Goal: Task Accomplishment & Management: Manage account settings

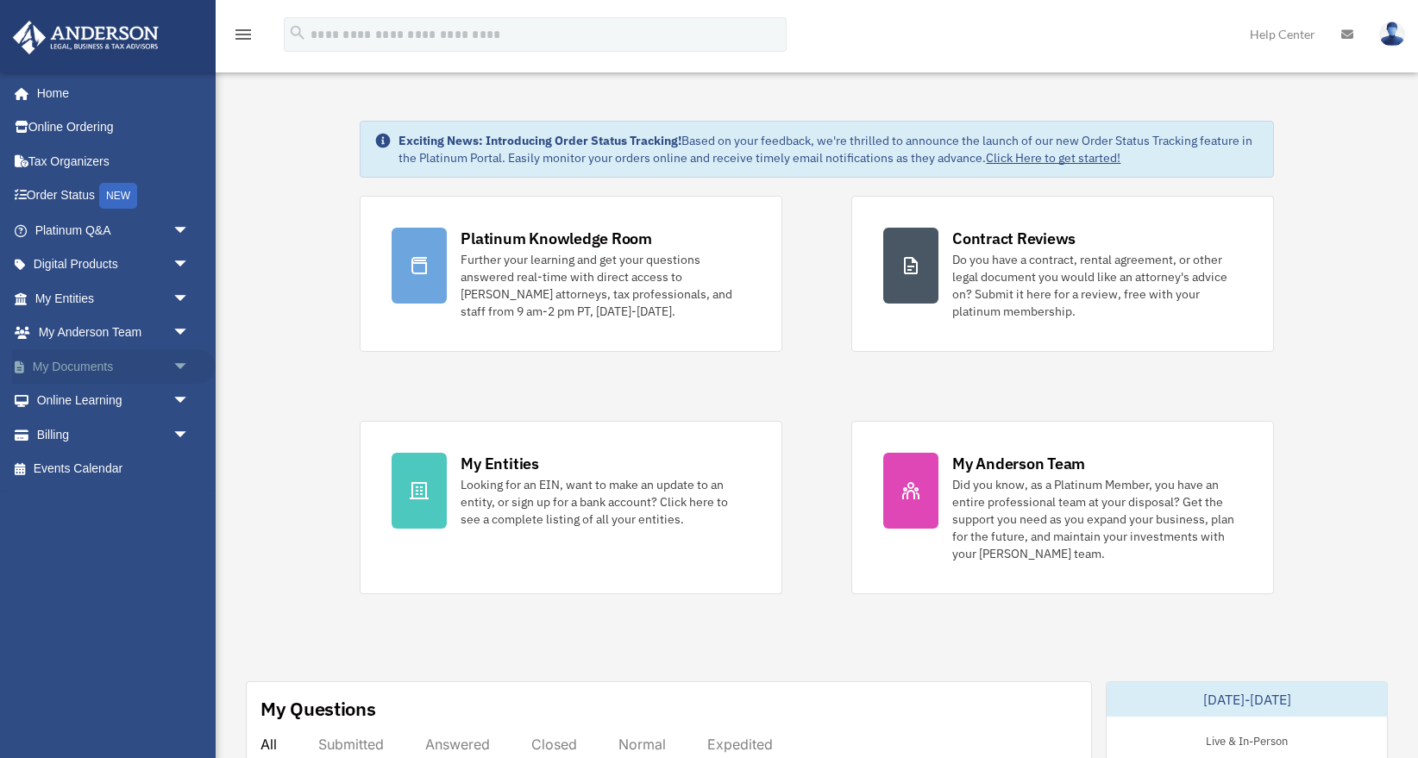
click at [164, 366] on link "My Documents arrow_drop_down" at bounding box center [114, 366] width 204 height 35
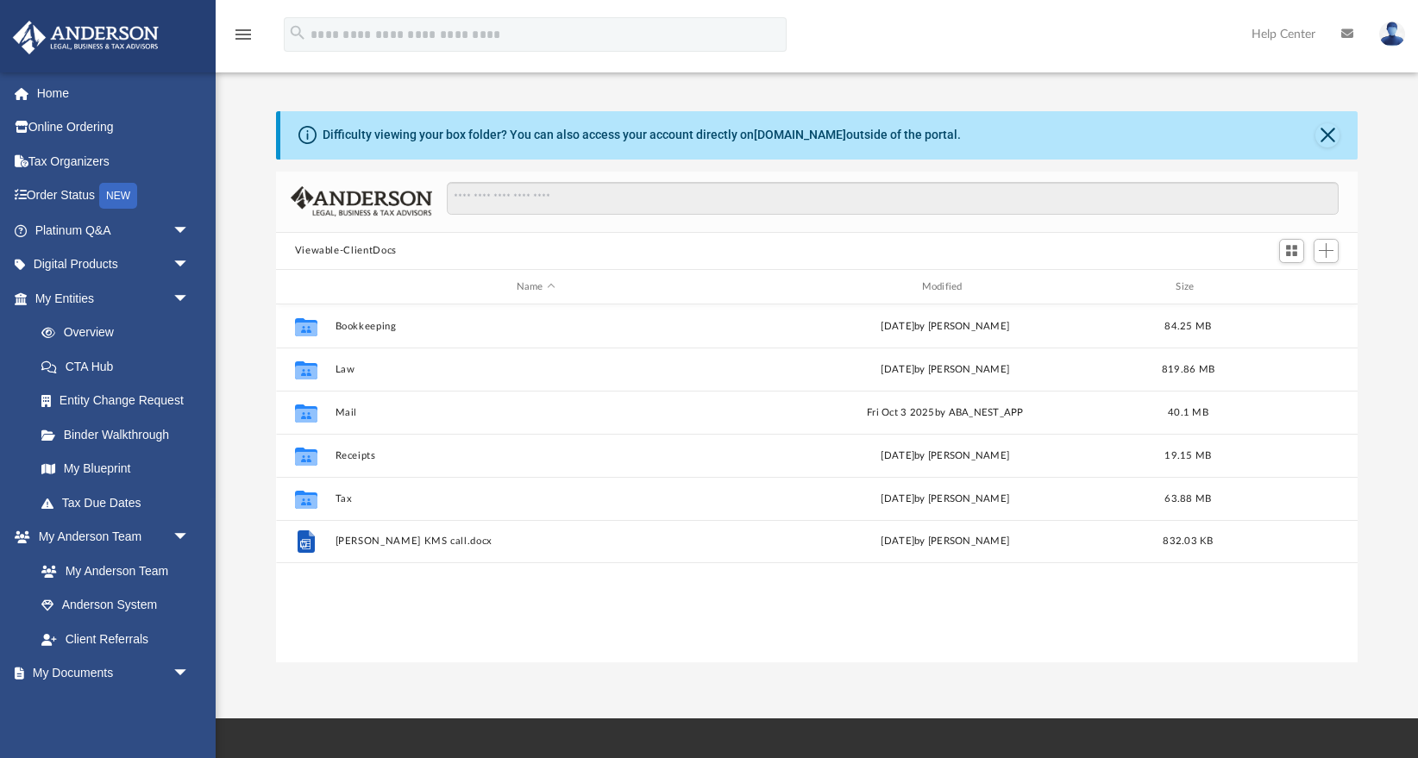
scroll to position [392, 1082]
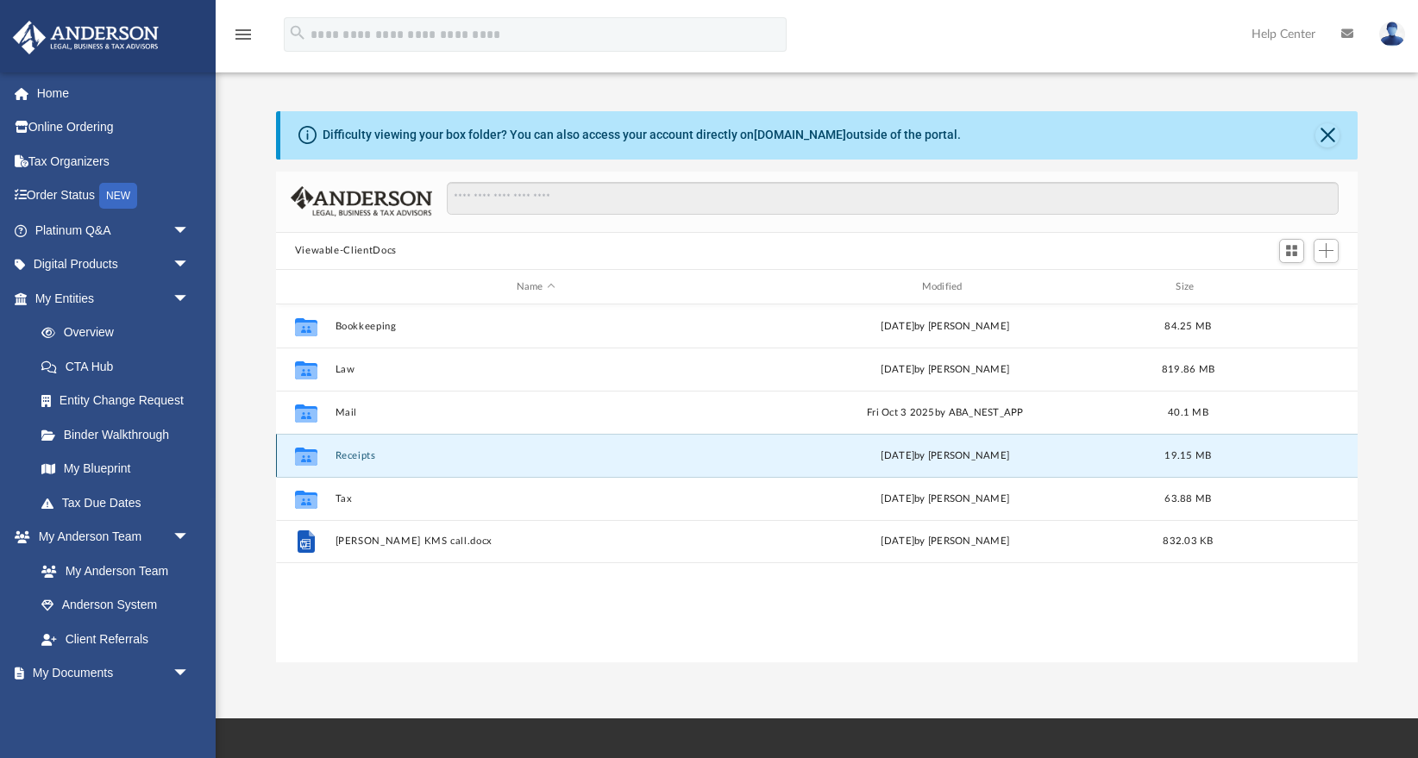
click at [361, 459] on button "Receipts" at bounding box center [536, 455] width 402 height 11
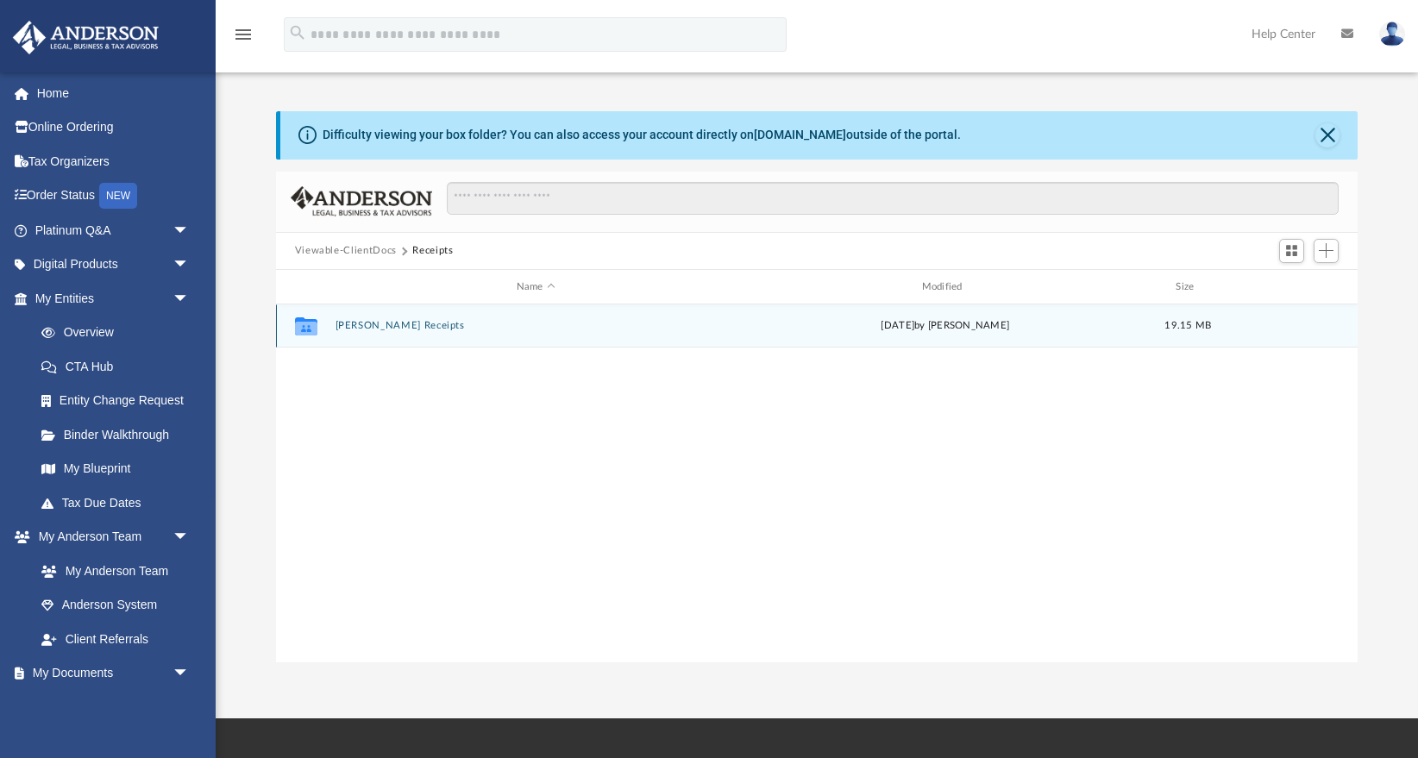
click at [361, 333] on div "Collaborated Folder [PERSON_NAME] Receipts [DATE] by [PERSON_NAME] 19.15 MB" at bounding box center [817, 326] width 1083 height 43
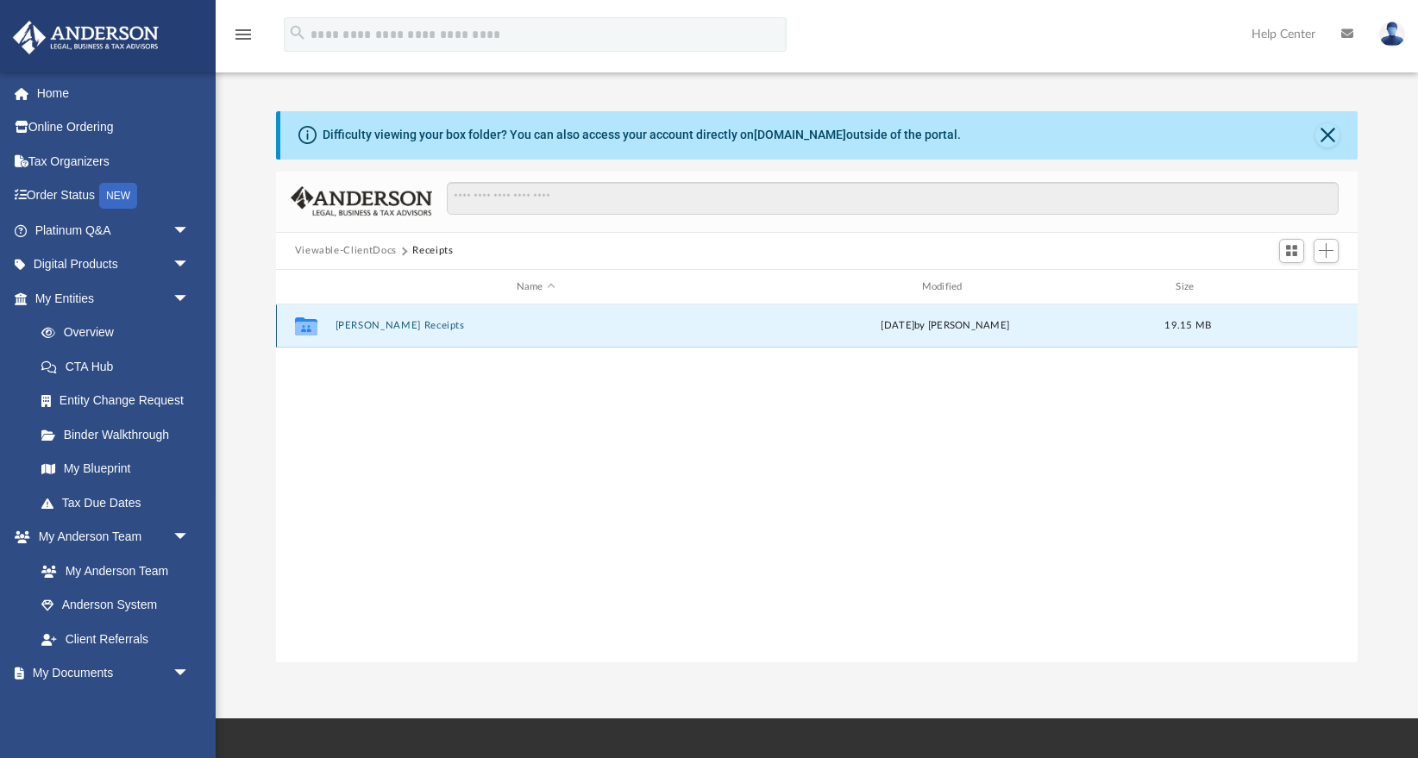
click at [374, 323] on button "[PERSON_NAME] Receipts" at bounding box center [536, 326] width 402 height 11
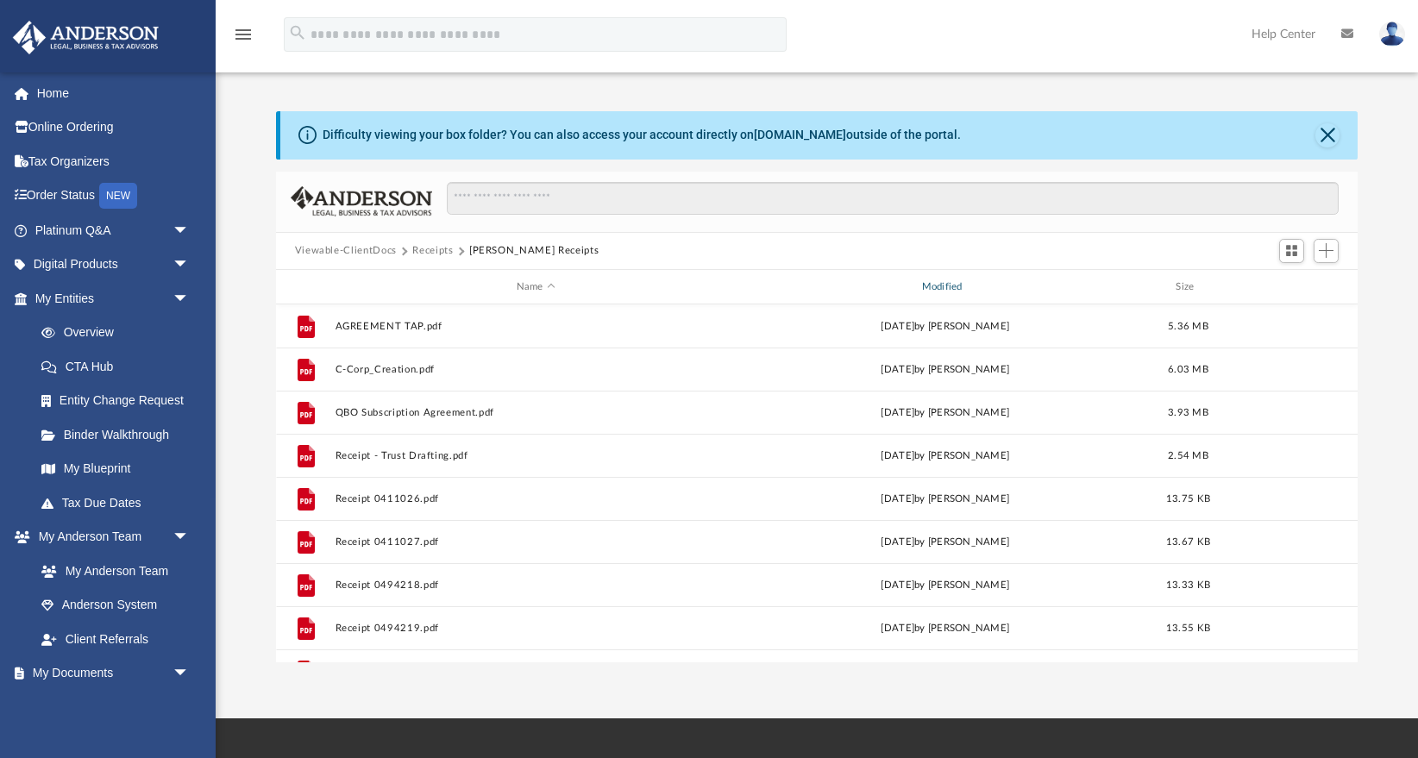
click at [934, 287] on div "Modified" at bounding box center [945, 287] width 402 height 16
click at [938, 287] on div "Modified" at bounding box center [945, 287] width 402 height 16
click at [1331, 247] on span "Add" at bounding box center [1326, 250] width 15 height 15
click at [1299, 288] on li "Upload" at bounding box center [1301, 285] width 55 height 18
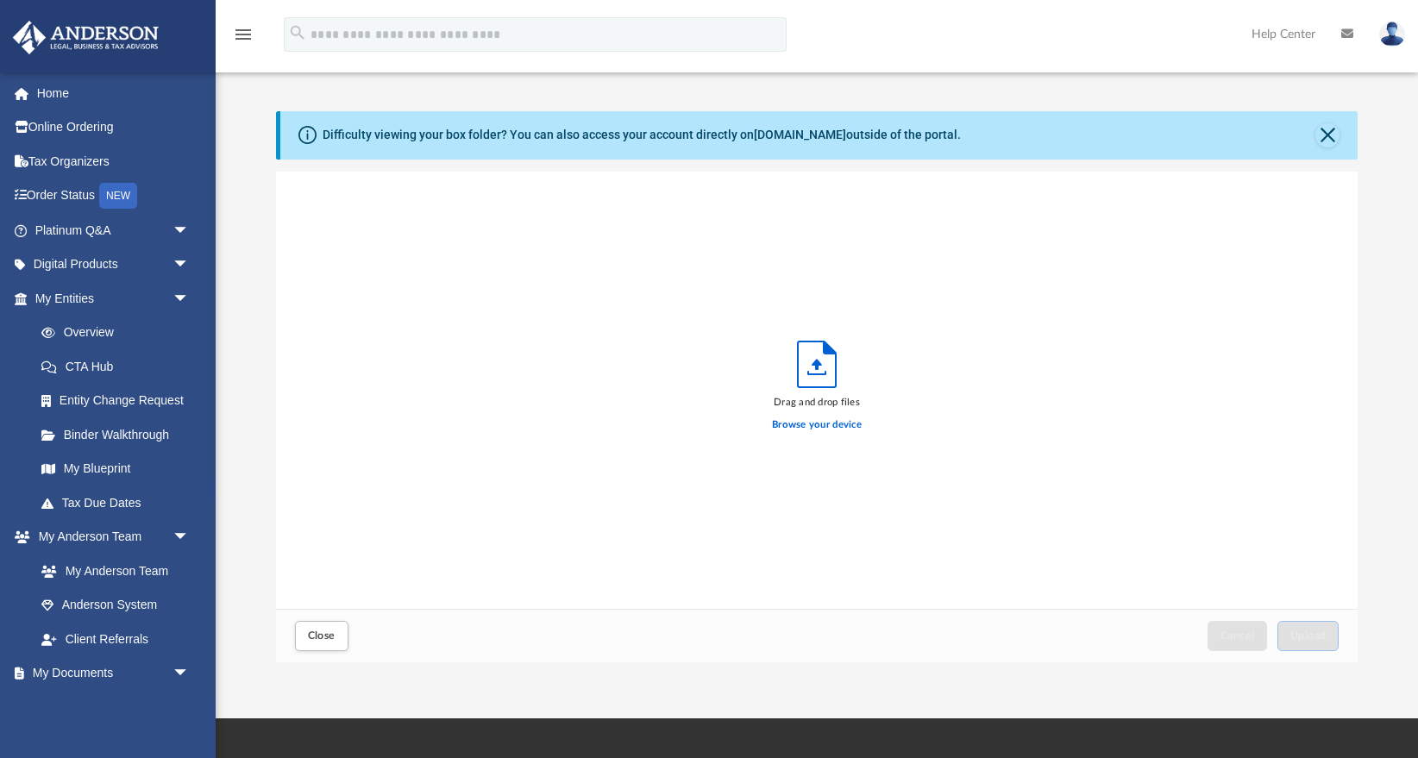
scroll to position [437, 1082]
click at [342, 629] on button "Close" at bounding box center [321, 636] width 53 height 30
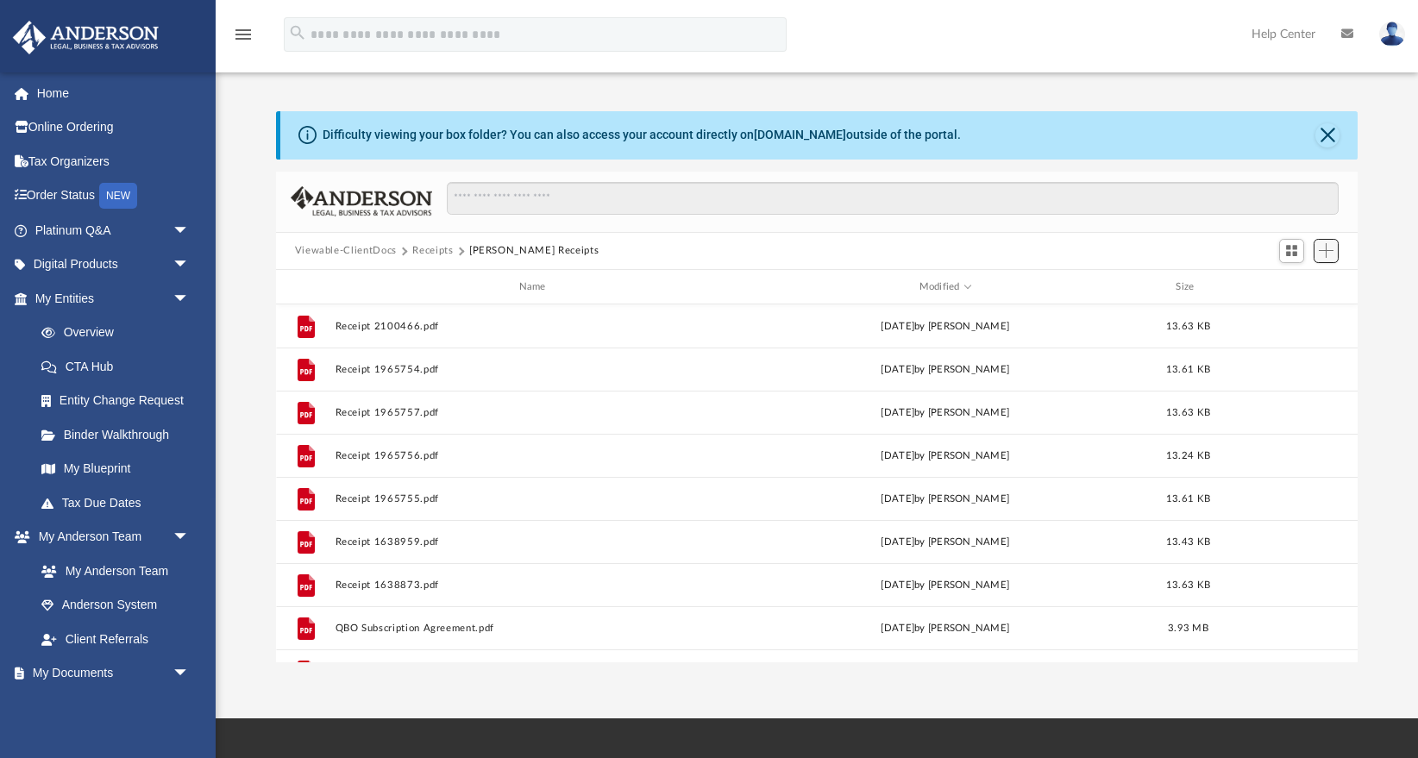
click at [1328, 253] on span "Add" at bounding box center [1326, 250] width 15 height 15
click at [1295, 289] on li "Upload" at bounding box center [1301, 285] width 55 height 18
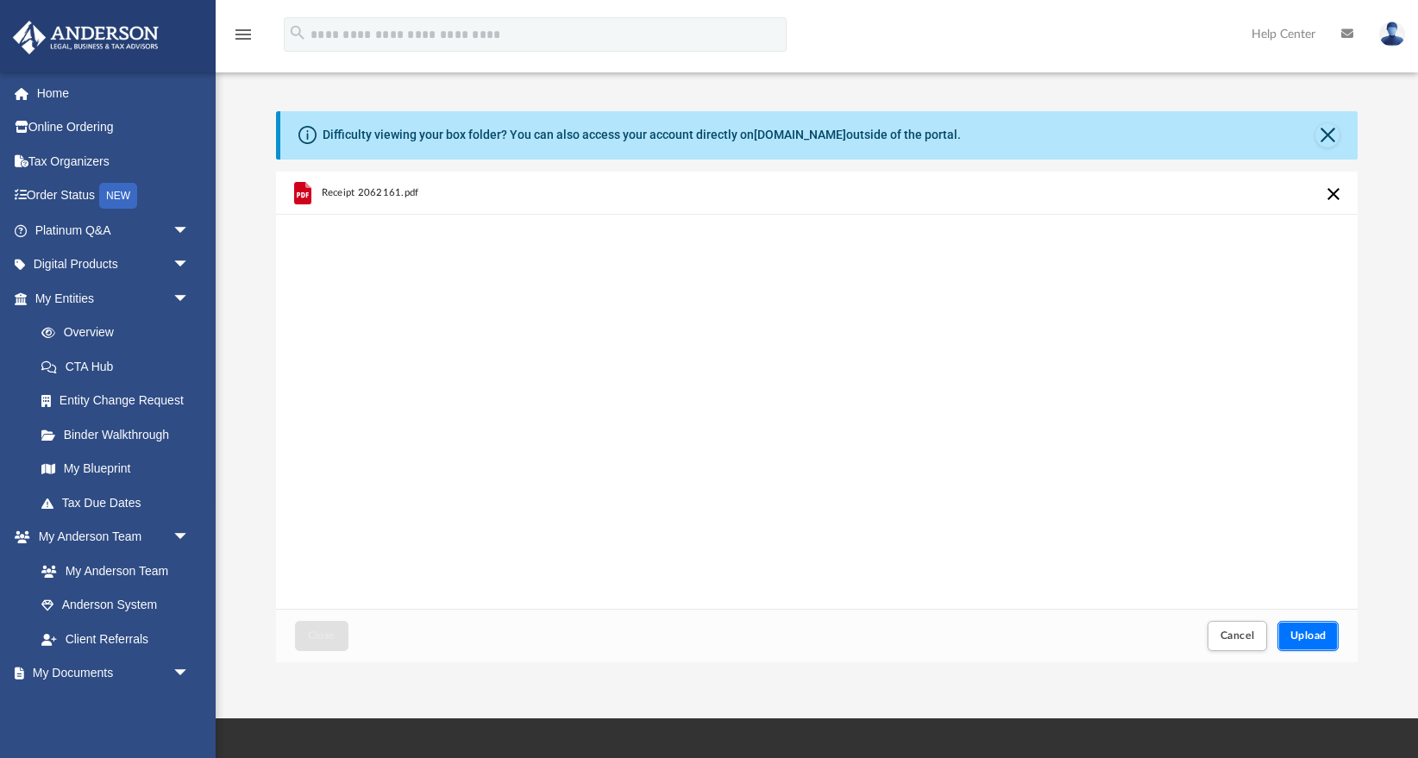
click at [1304, 631] on span "Upload" at bounding box center [1309, 636] width 36 height 10
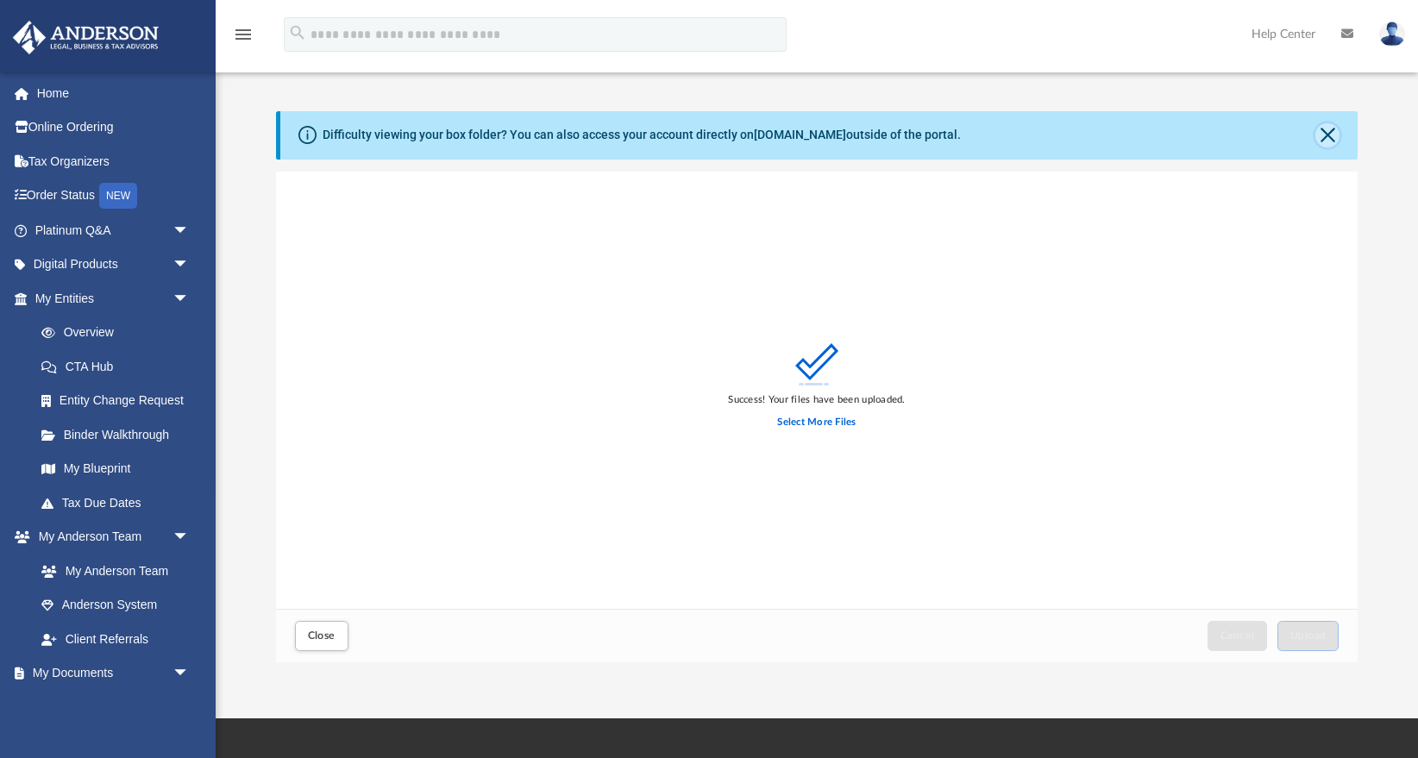
click at [1331, 135] on button "Close" at bounding box center [1328, 135] width 24 height 24
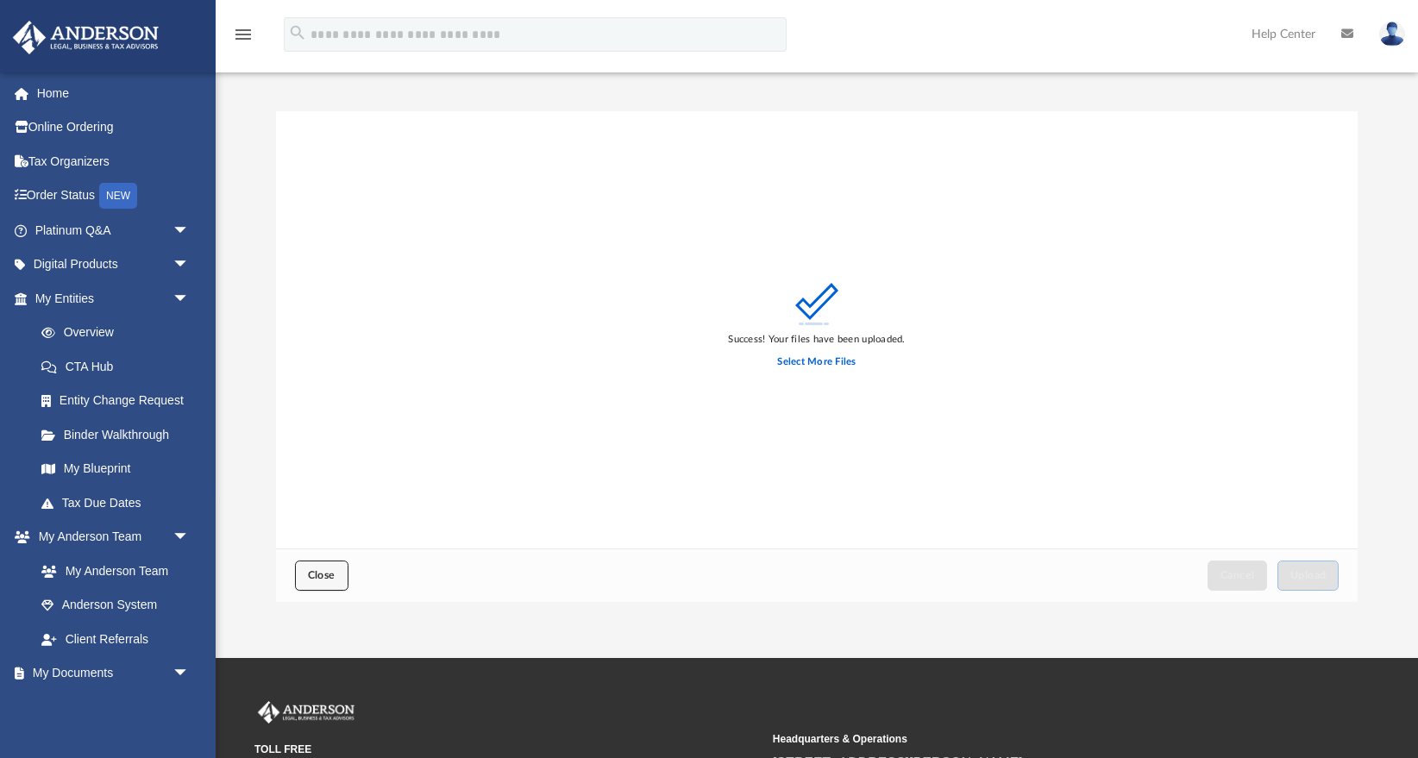
click at [321, 575] on span "Close" at bounding box center [322, 575] width 28 height 10
